Goal: Task Accomplishment & Management: Manage account settings

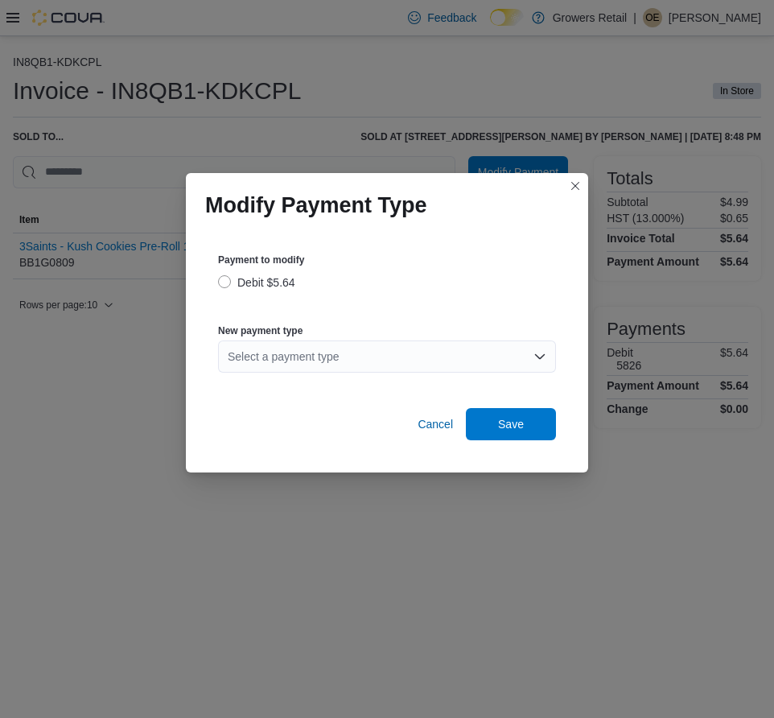
click at [331, 354] on div "Select a payment type" at bounding box center [387, 356] width 338 height 32
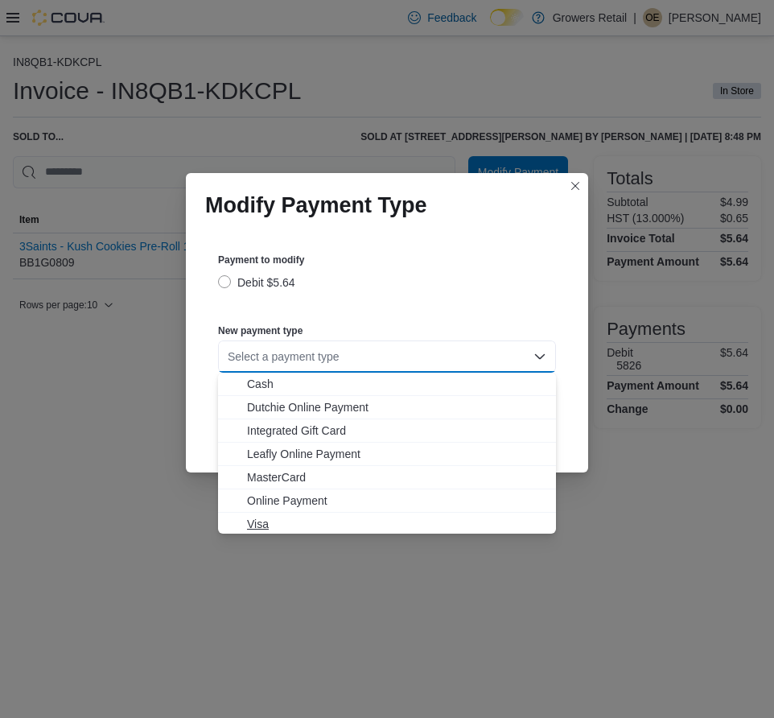
click at [251, 527] on span "Visa" at bounding box center [396, 524] width 299 height 16
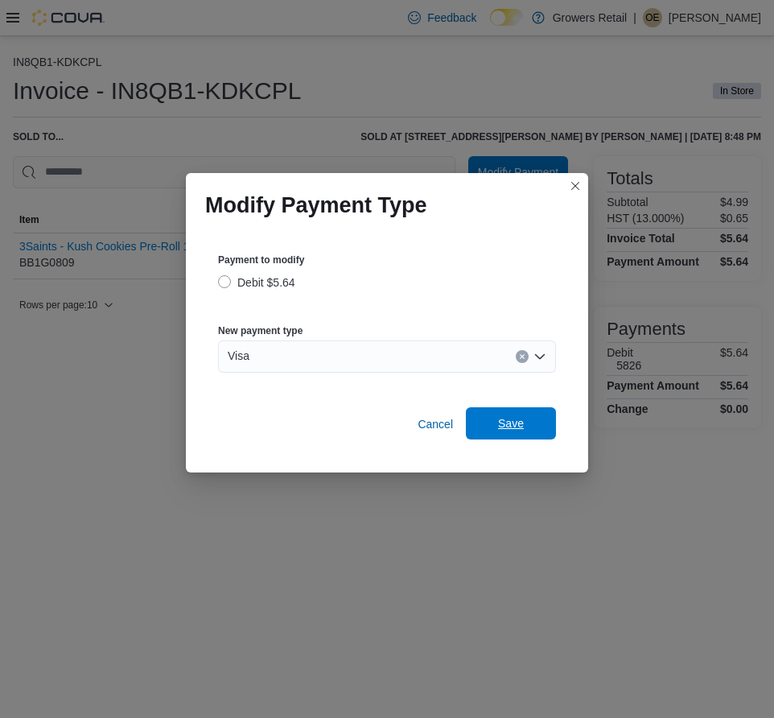
click at [493, 412] on span "Save" at bounding box center [511, 423] width 71 height 32
